Goal: Information Seeking & Learning: Learn about a topic

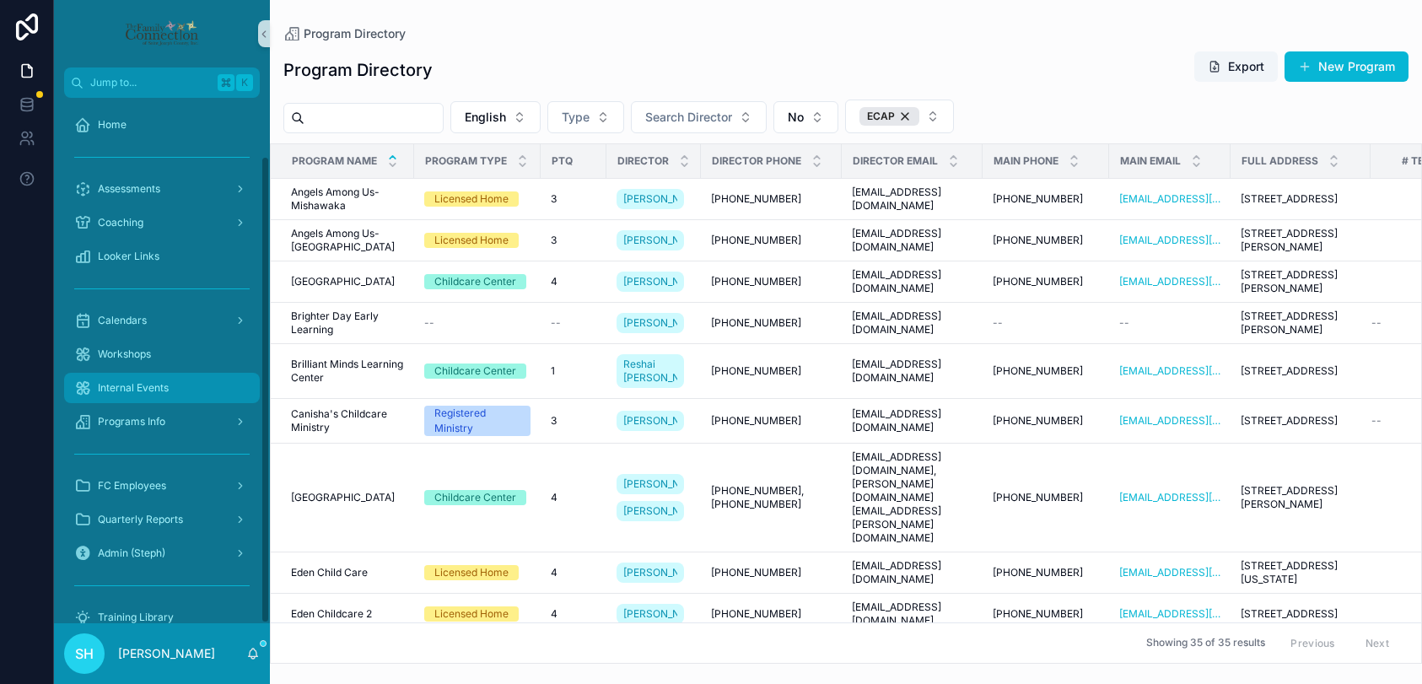
scroll to position [65, 0]
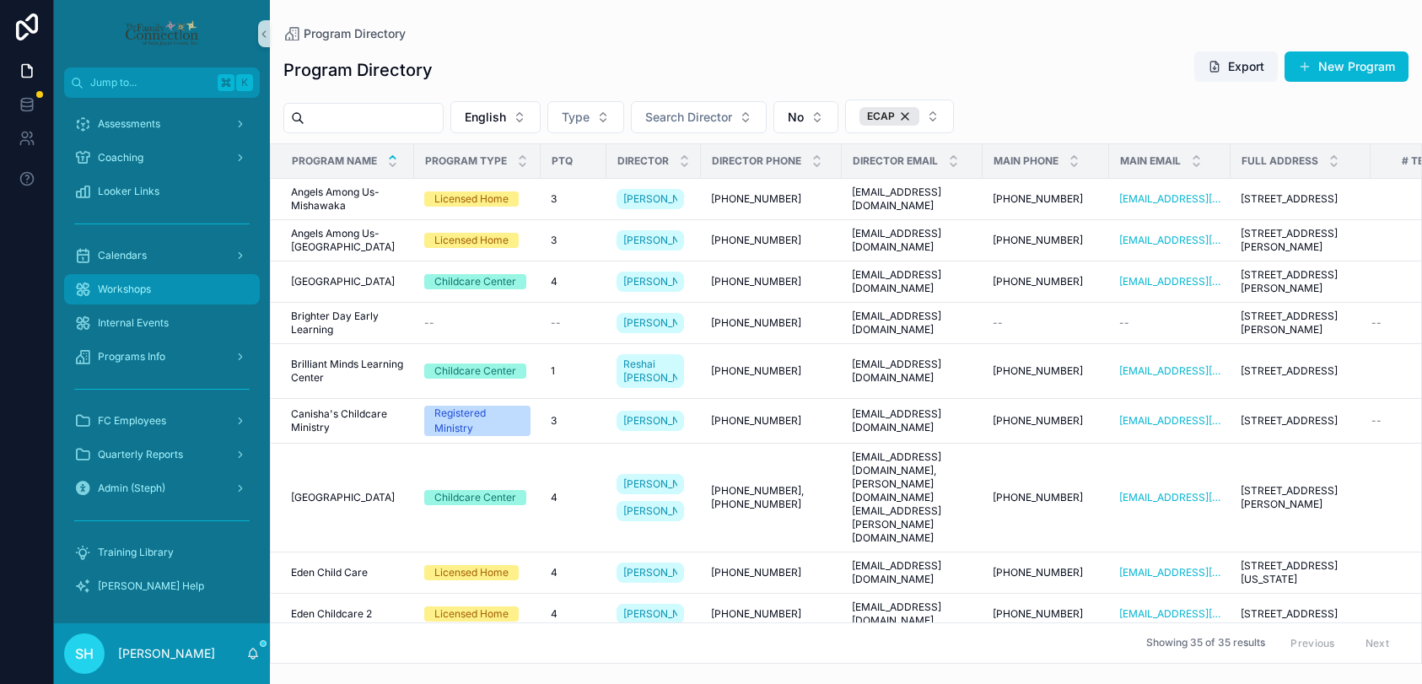
click at [140, 285] on span "Workshops" at bounding box center [124, 289] width 53 height 13
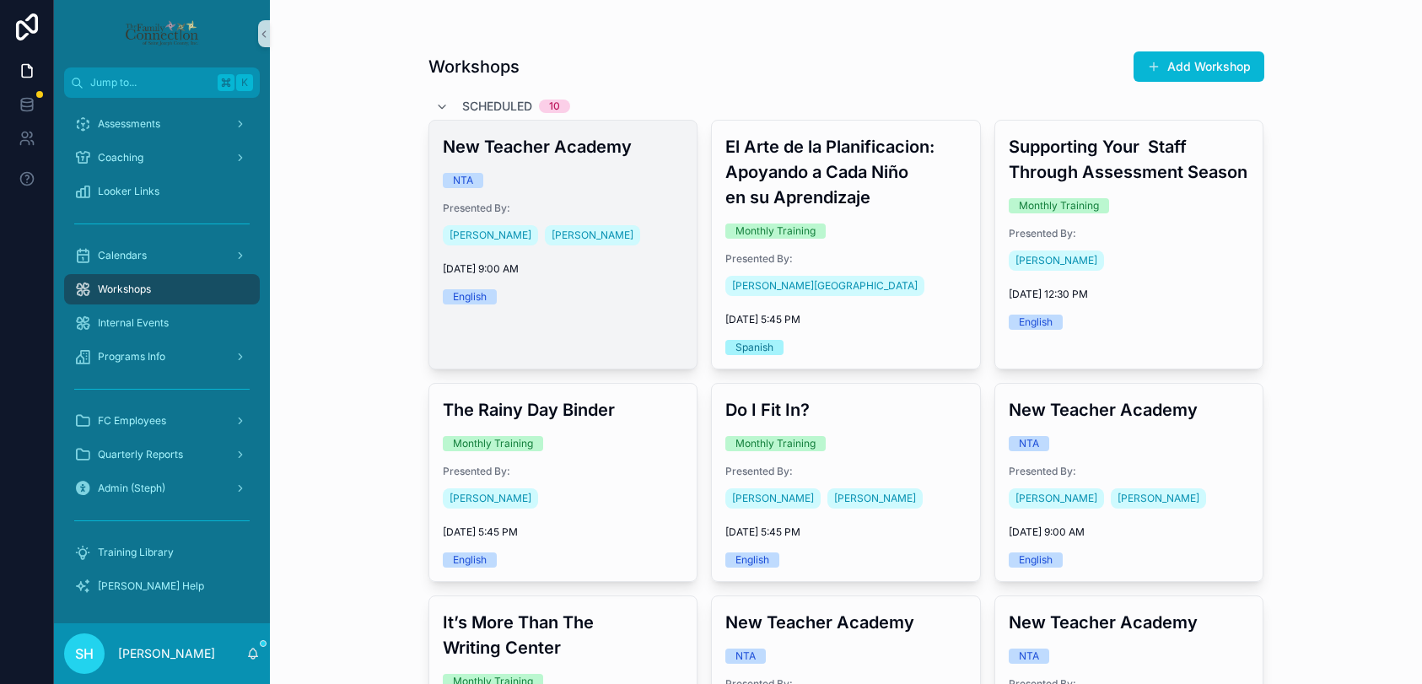
click at [622, 292] on div "English" at bounding box center [563, 296] width 241 height 15
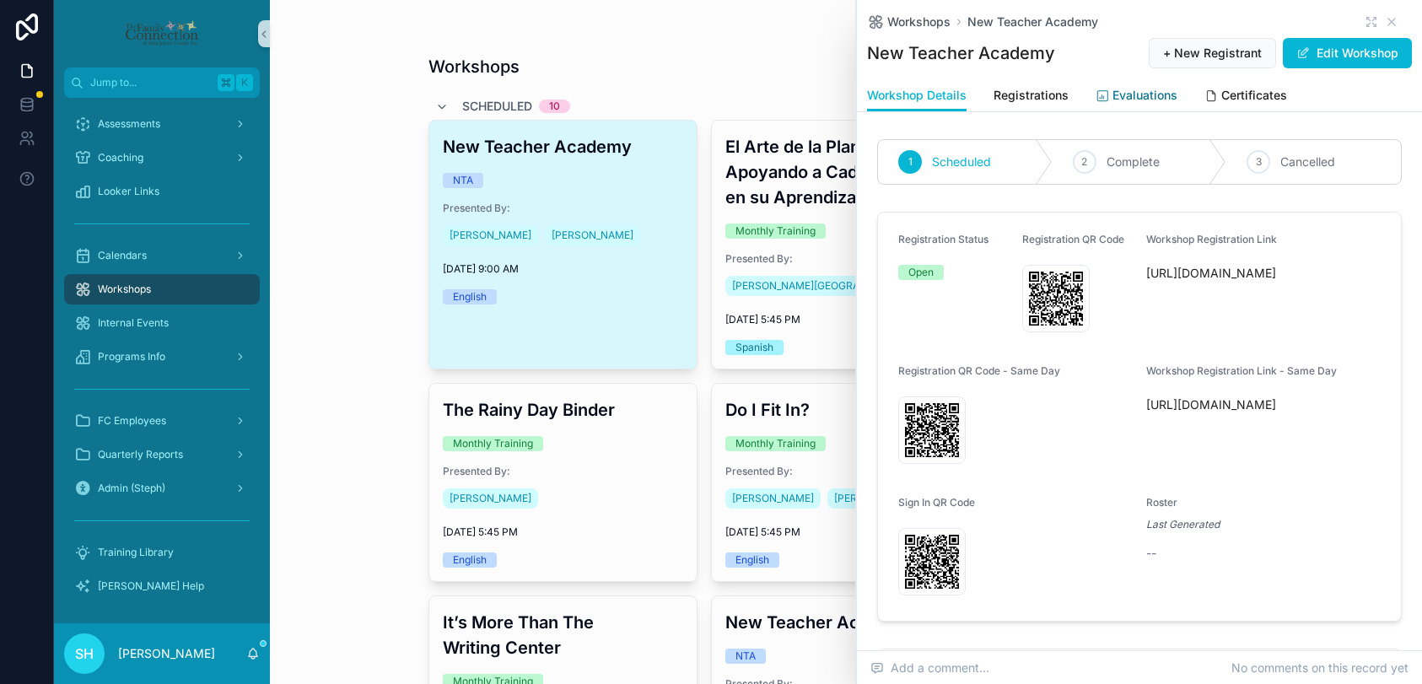
click at [1151, 97] on span "Evaluations" at bounding box center [1145, 95] width 65 height 17
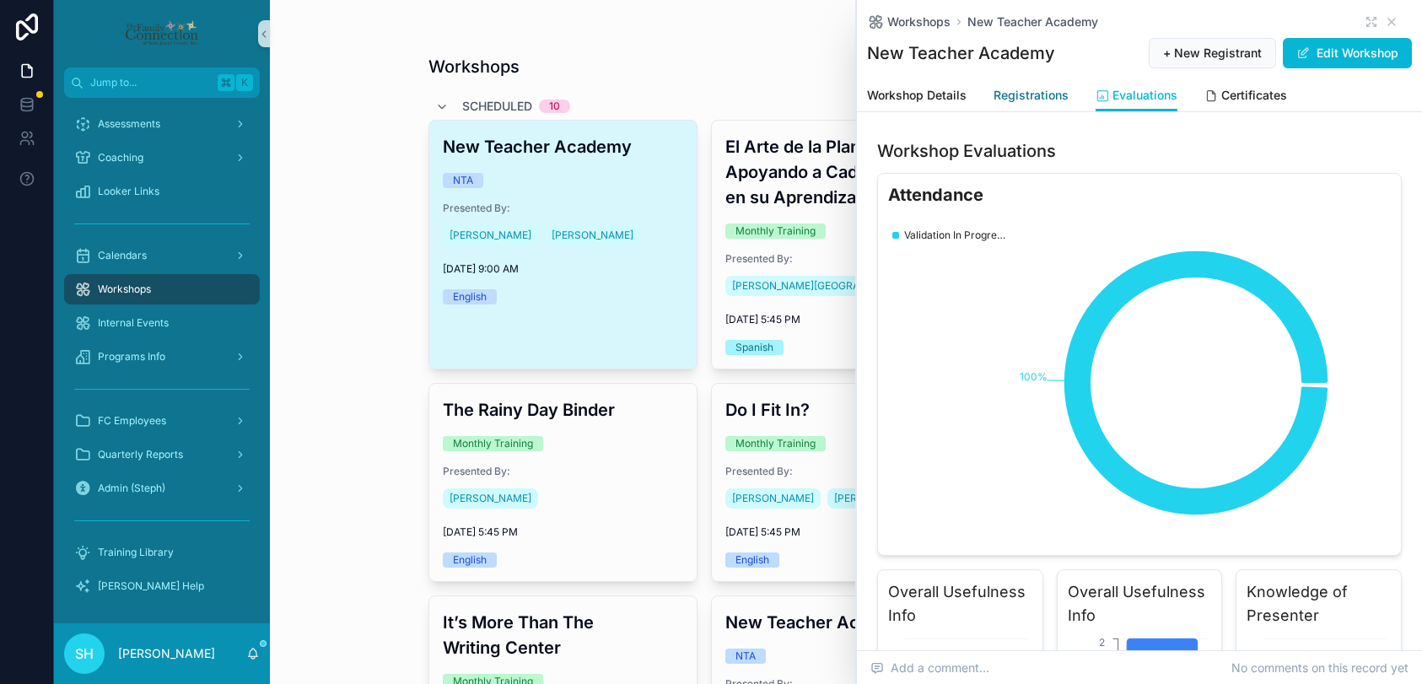
click at [1048, 98] on span "Registrations" at bounding box center [1031, 95] width 75 height 17
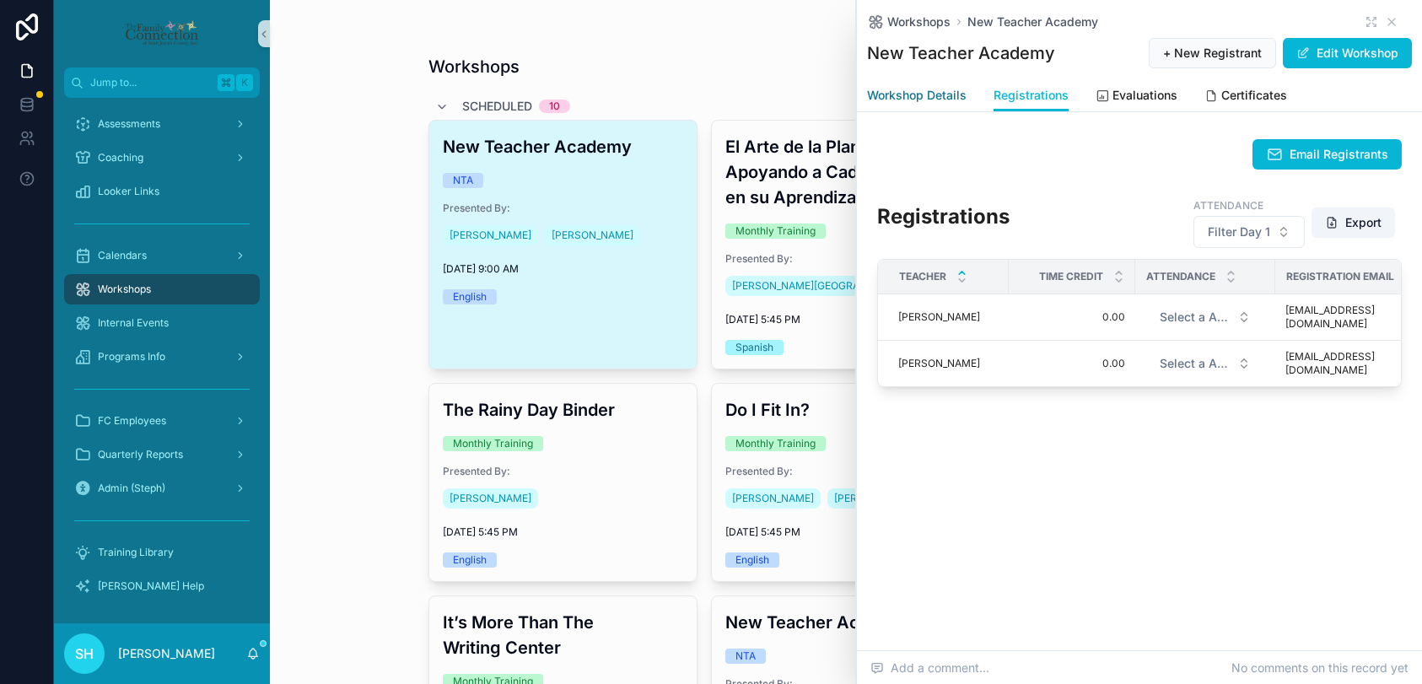
click at [942, 96] on span "Workshop Details" at bounding box center [917, 95] width 100 height 17
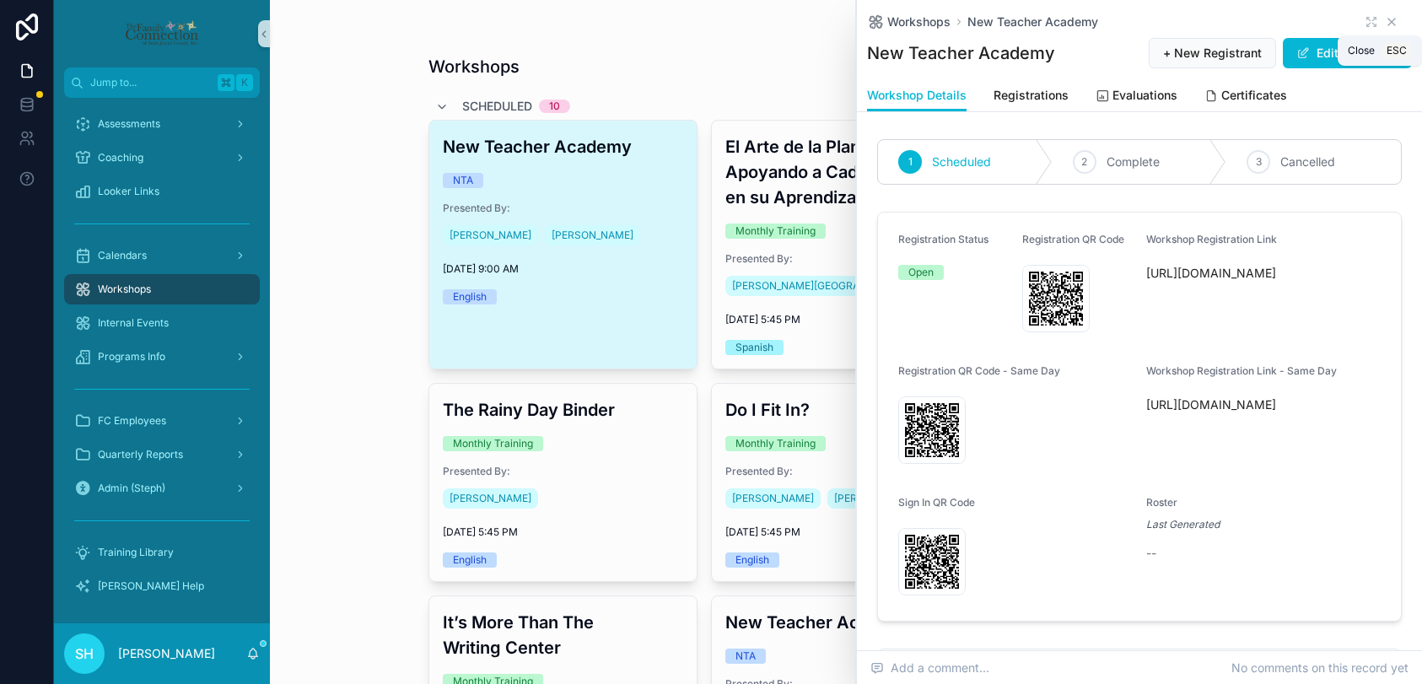
click at [1389, 19] on icon "scrollable content" at bounding box center [1391, 22] width 7 height 7
